Goal: Find specific page/section: Find specific page/section

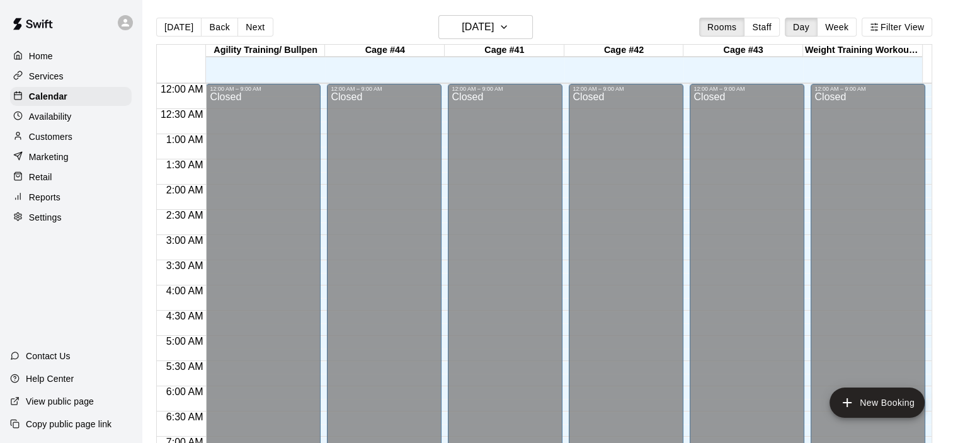
scroll to position [733, 0]
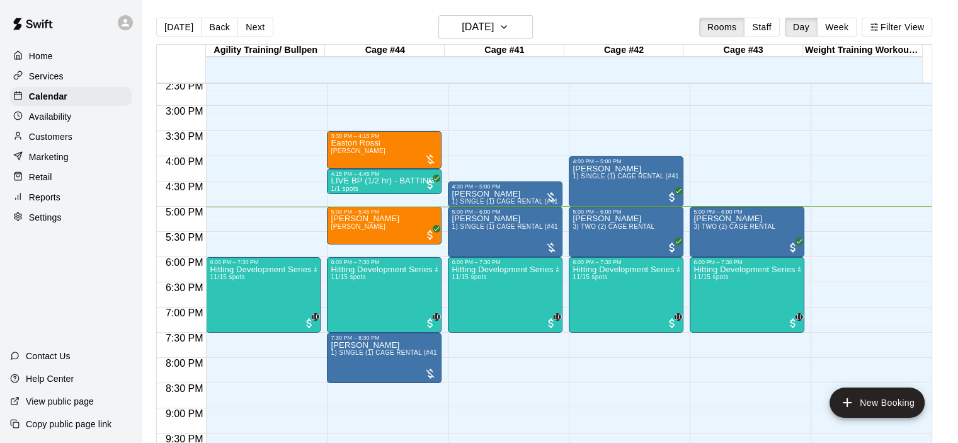
click at [60, 141] on p "Customers" at bounding box center [50, 136] width 43 height 13
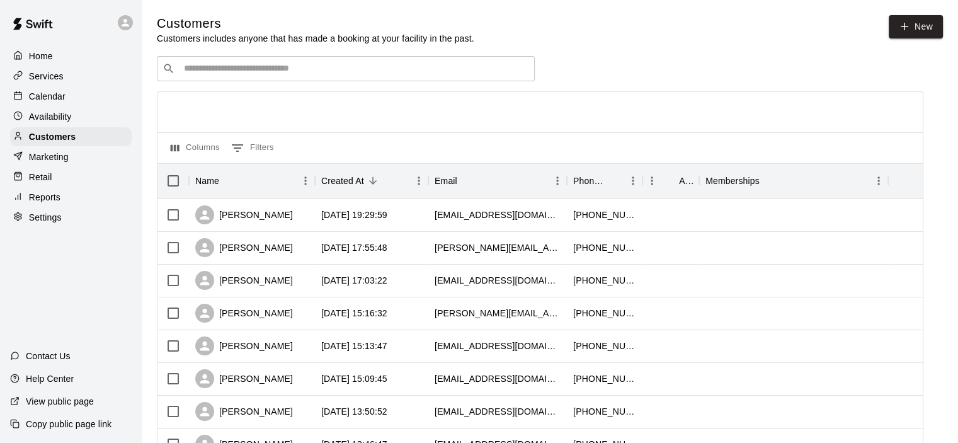
click at [271, 73] on input "Search customers by name or email" at bounding box center [354, 68] width 349 height 13
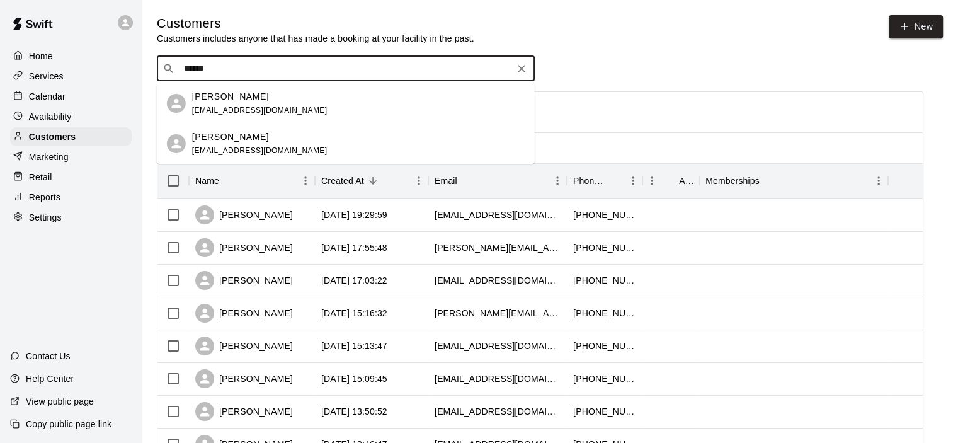
type input "******"
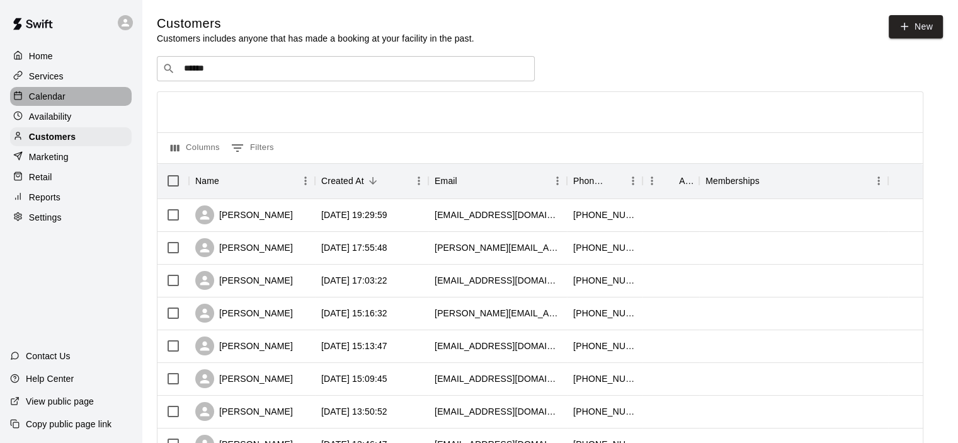
click at [71, 97] on div "Calendar" at bounding box center [71, 96] width 122 height 19
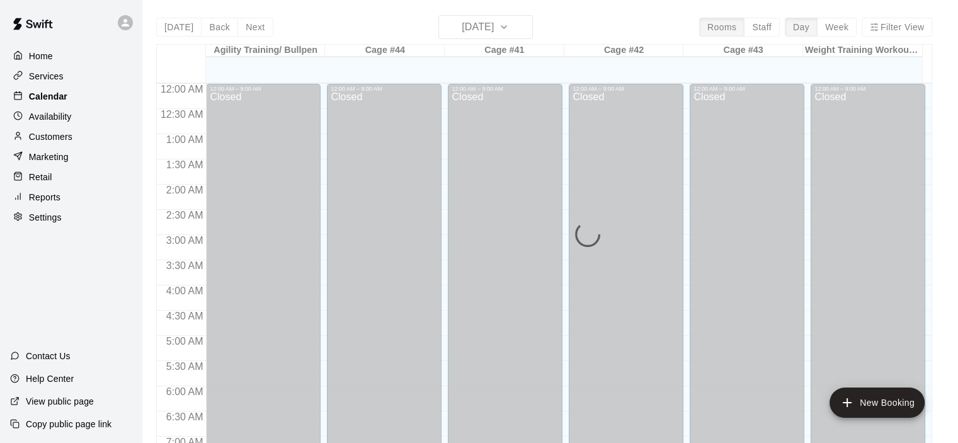
scroll to position [796, 0]
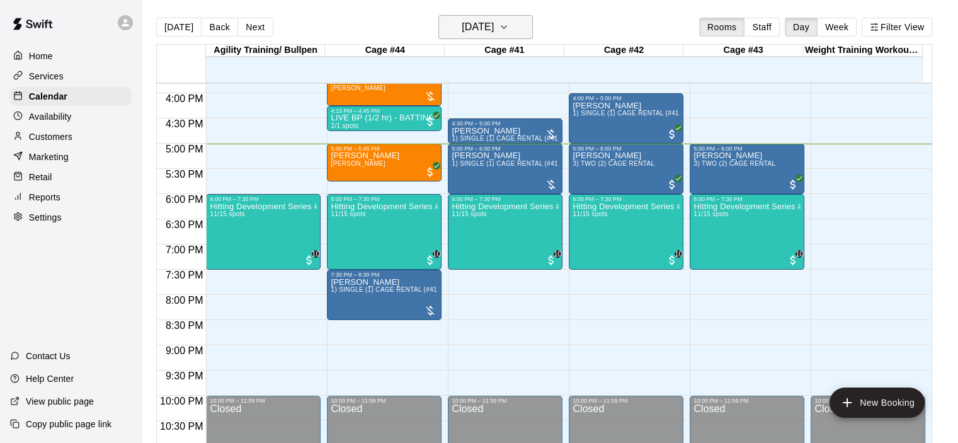
click at [509, 25] on icon "button" at bounding box center [504, 27] width 10 height 15
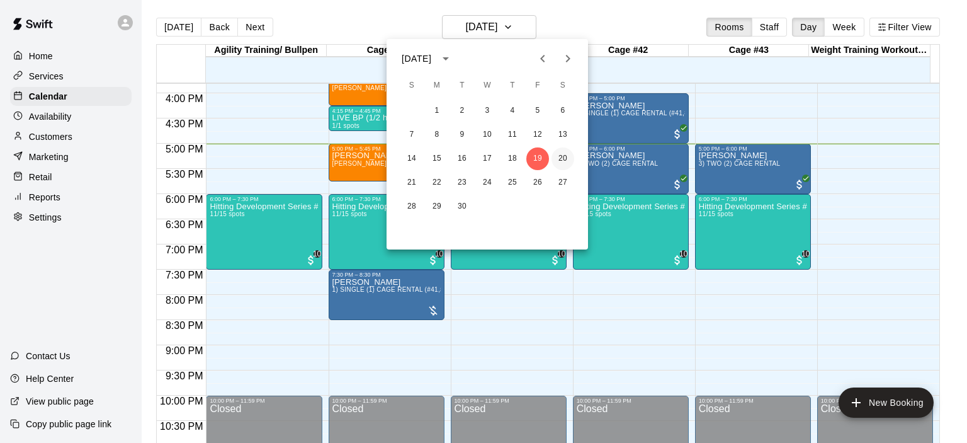
click at [564, 160] on button "20" at bounding box center [562, 158] width 23 height 23
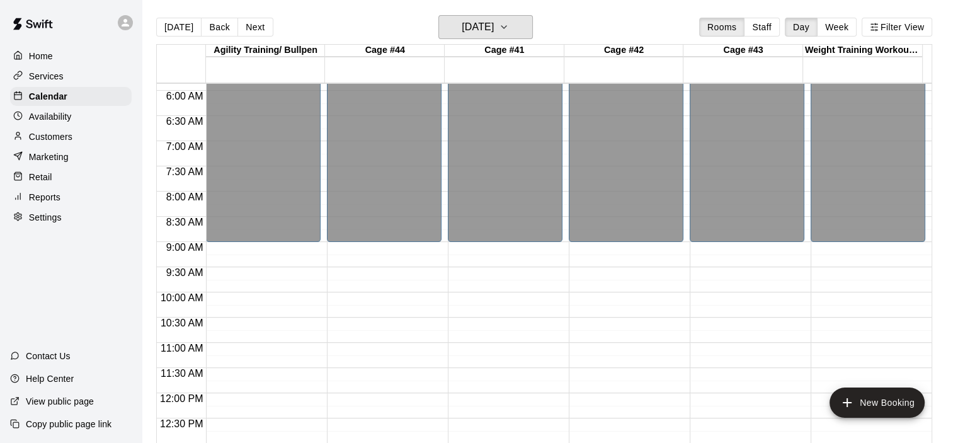
scroll to position [293, 0]
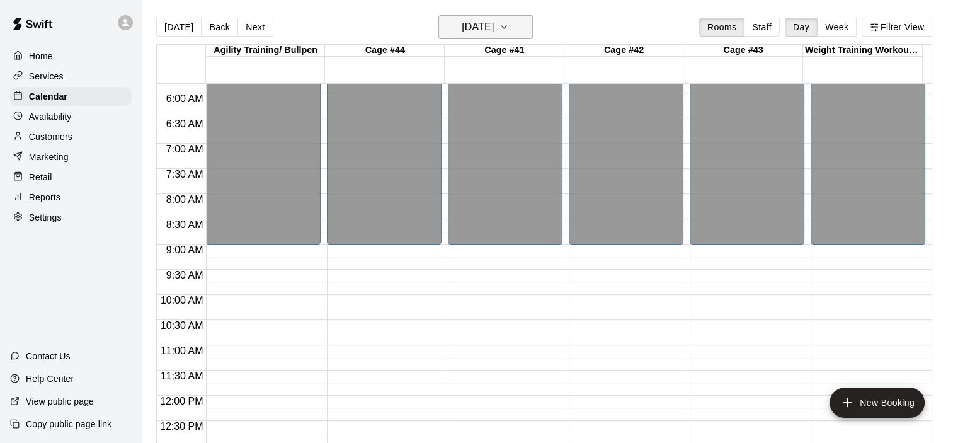
click at [509, 30] on icon "button" at bounding box center [504, 27] width 10 height 15
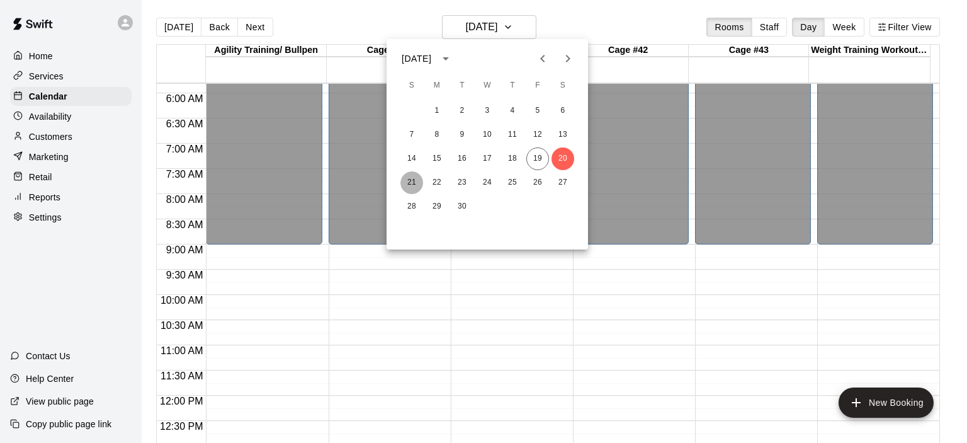
click at [410, 181] on button "21" at bounding box center [411, 182] width 23 height 23
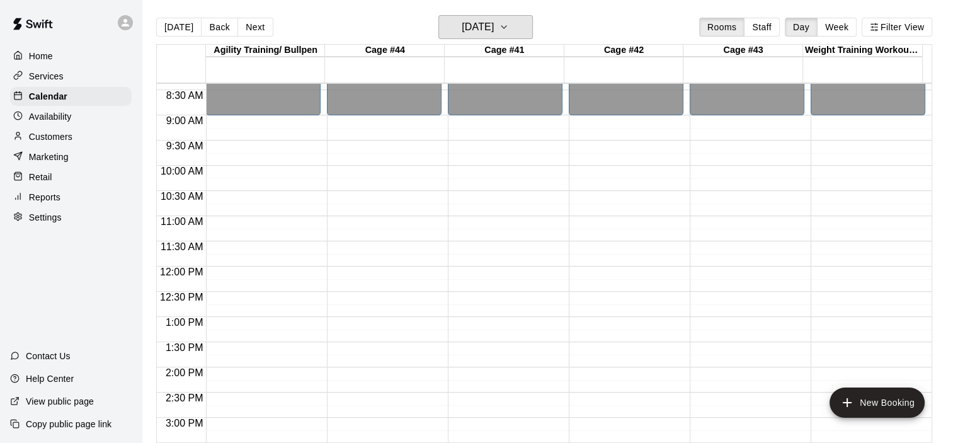
scroll to position [356, 0]
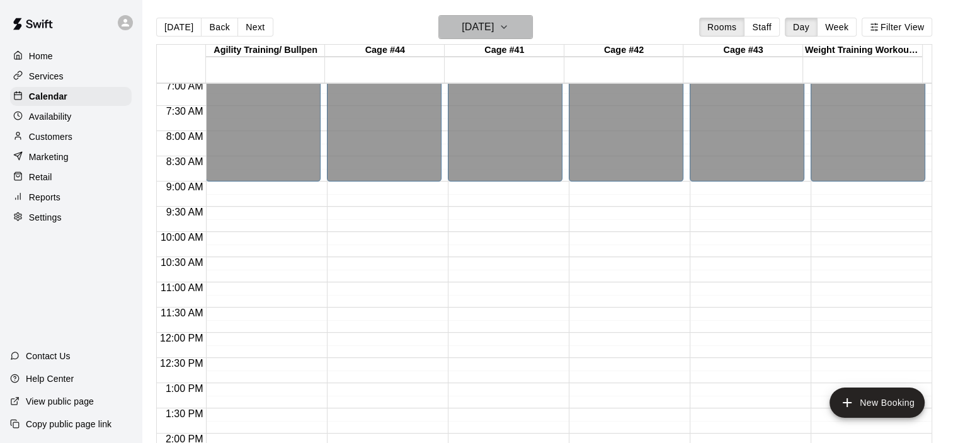
click at [509, 31] on icon "button" at bounding box center [504, 27] width 10 height 15
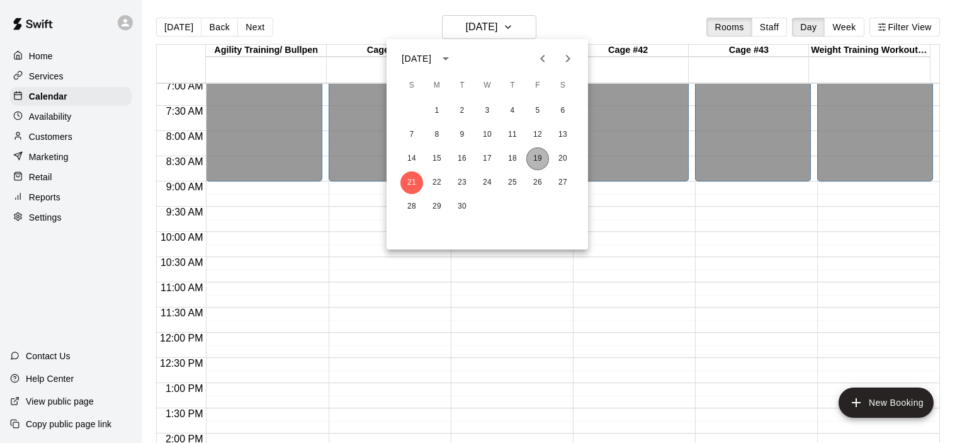
click at [533, 159] on button "19" at bounding box center [537, 158] width 23 height 23
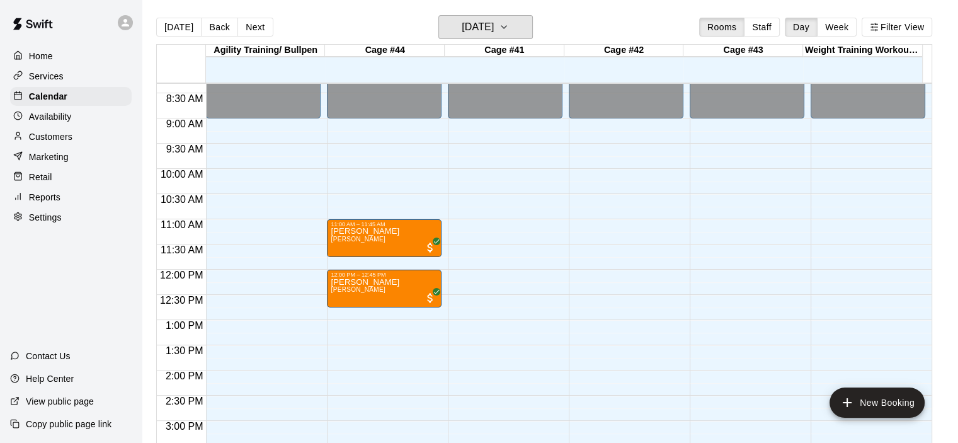
scroll to position [733, 0]
